Goal: Find specific page/section: Find specific page/section

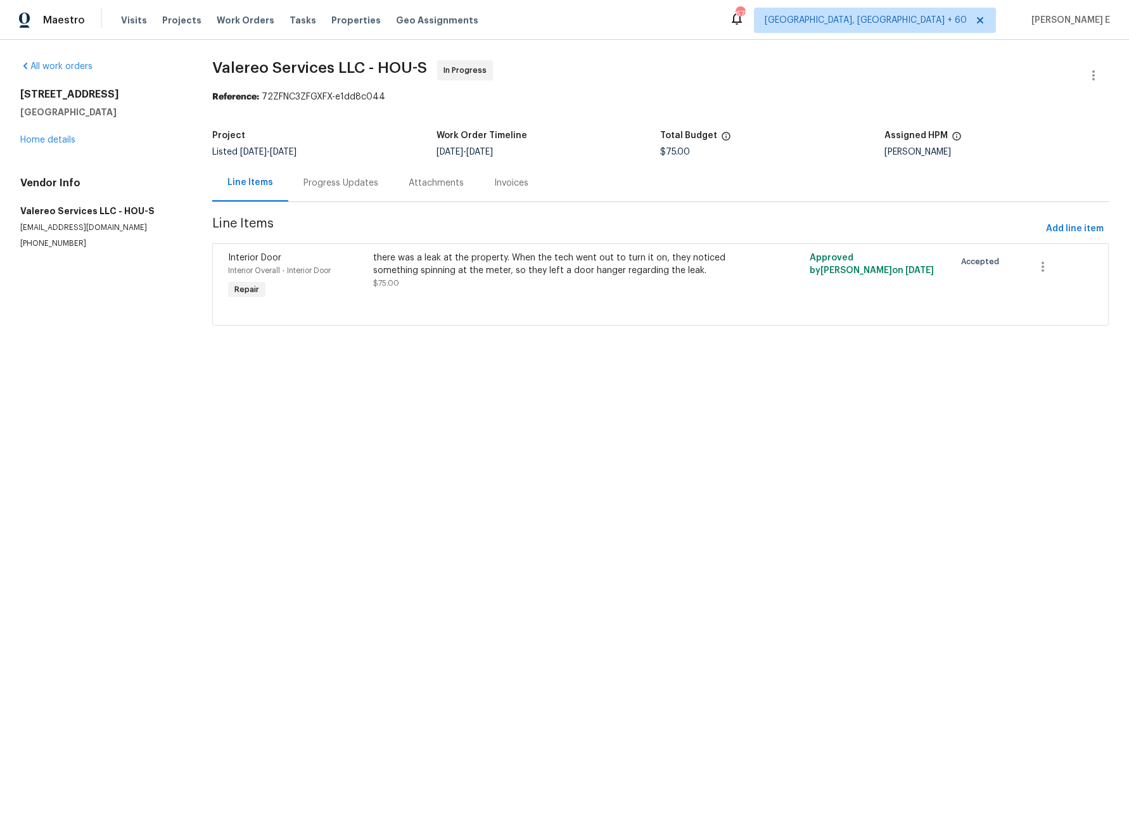
click at [357, 184] on div "Progress Updates" at bounding box center [340, 183] width 75 height 13
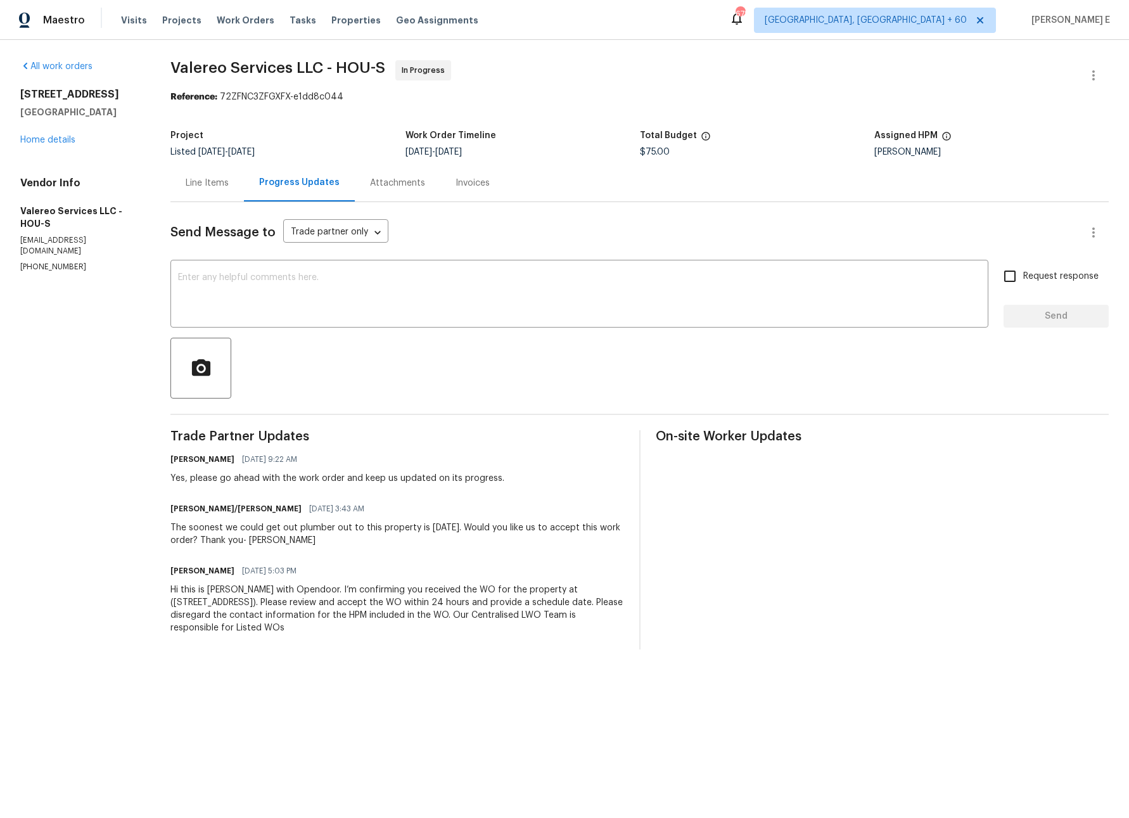
click at [191, 182] on div "Line Items" at bounding box center [207, 183] width 43 height 13
